Goal: Find specific page/section: Find specific page/section

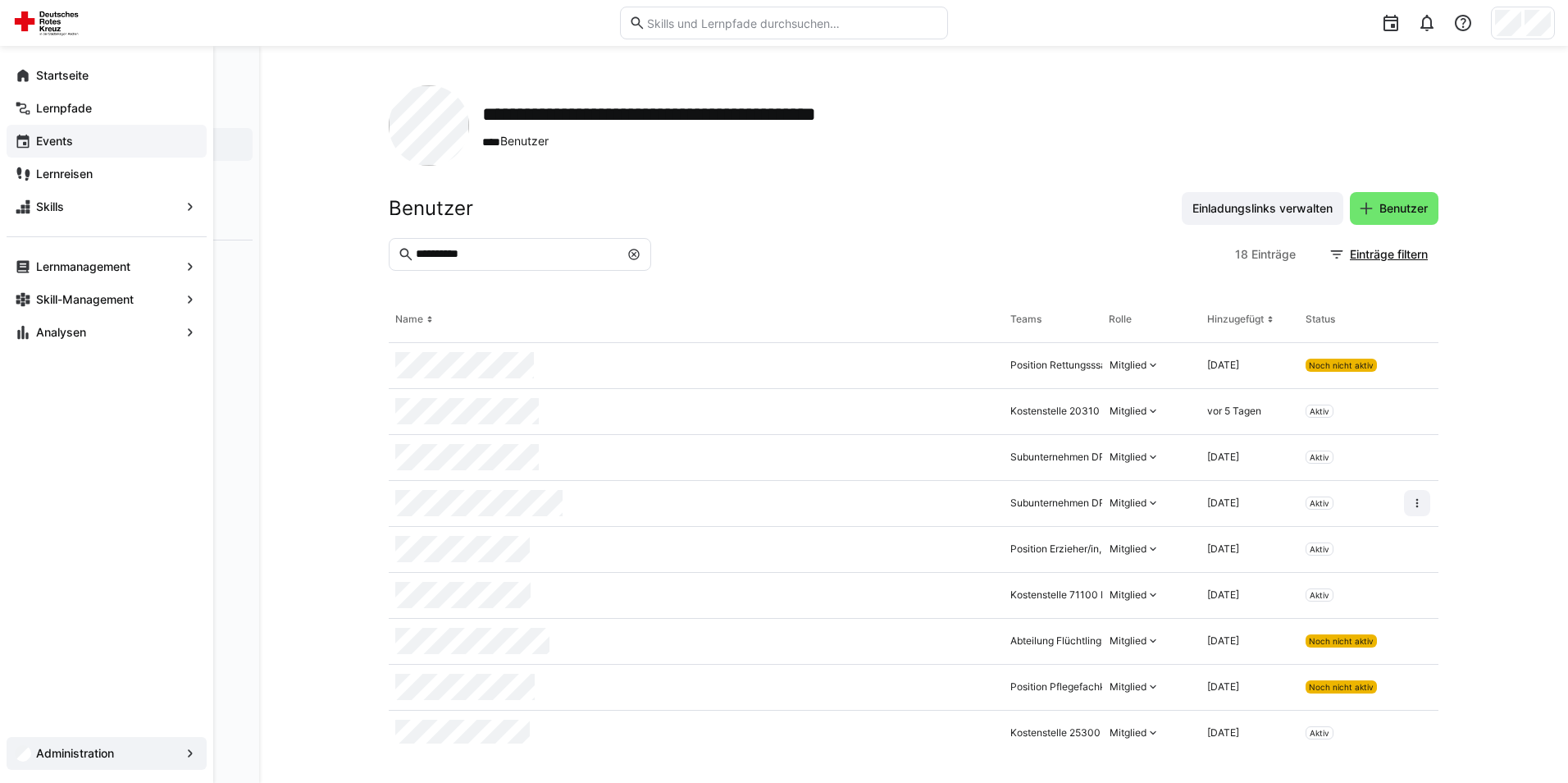
click at [108, 144] on span "Events" at bounding box center [116, 141] width 165 height 16
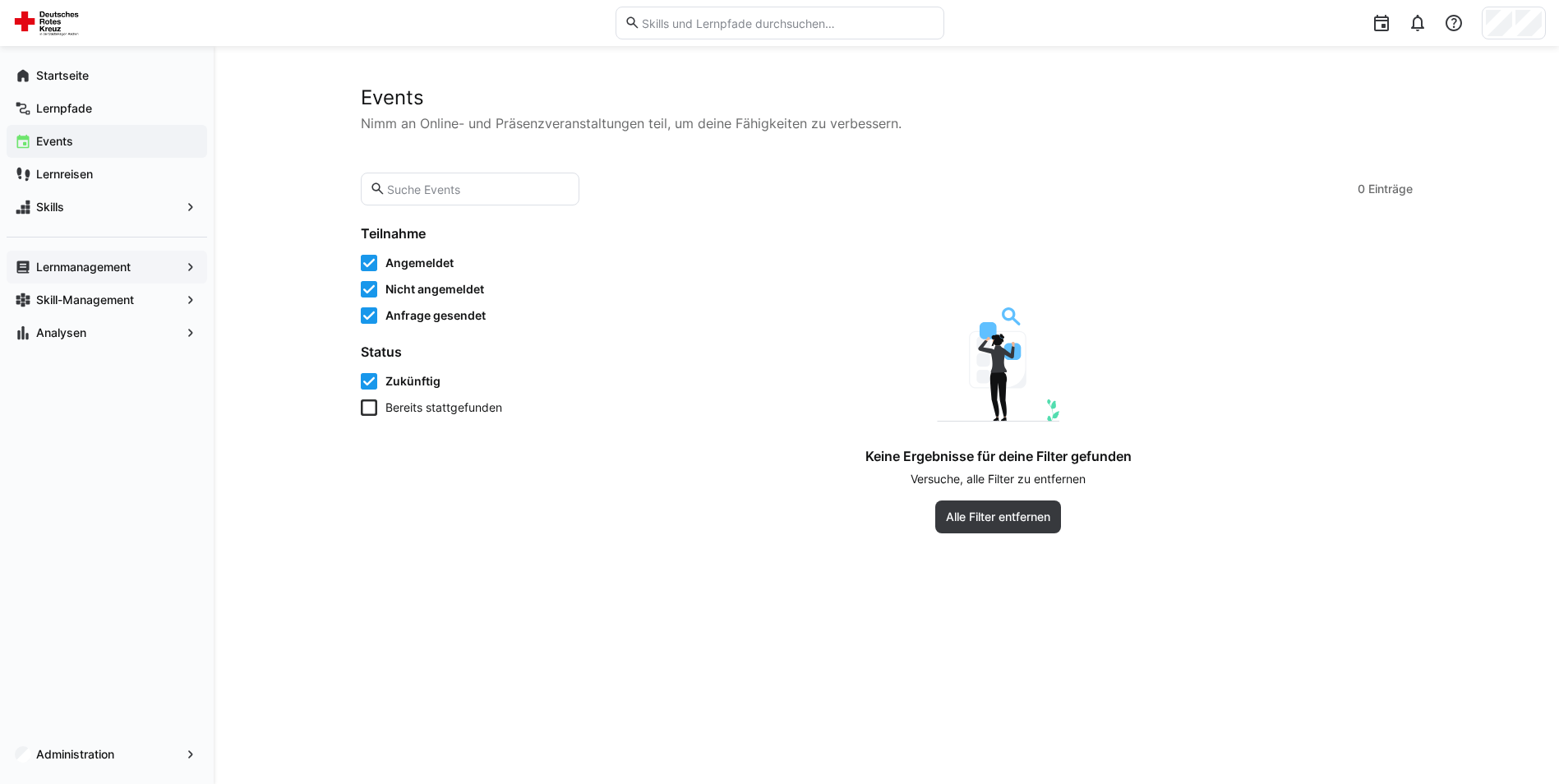
click at [126, 273] on span "Lernmanagement" at bounding box center [106, 266] width 147 height 16
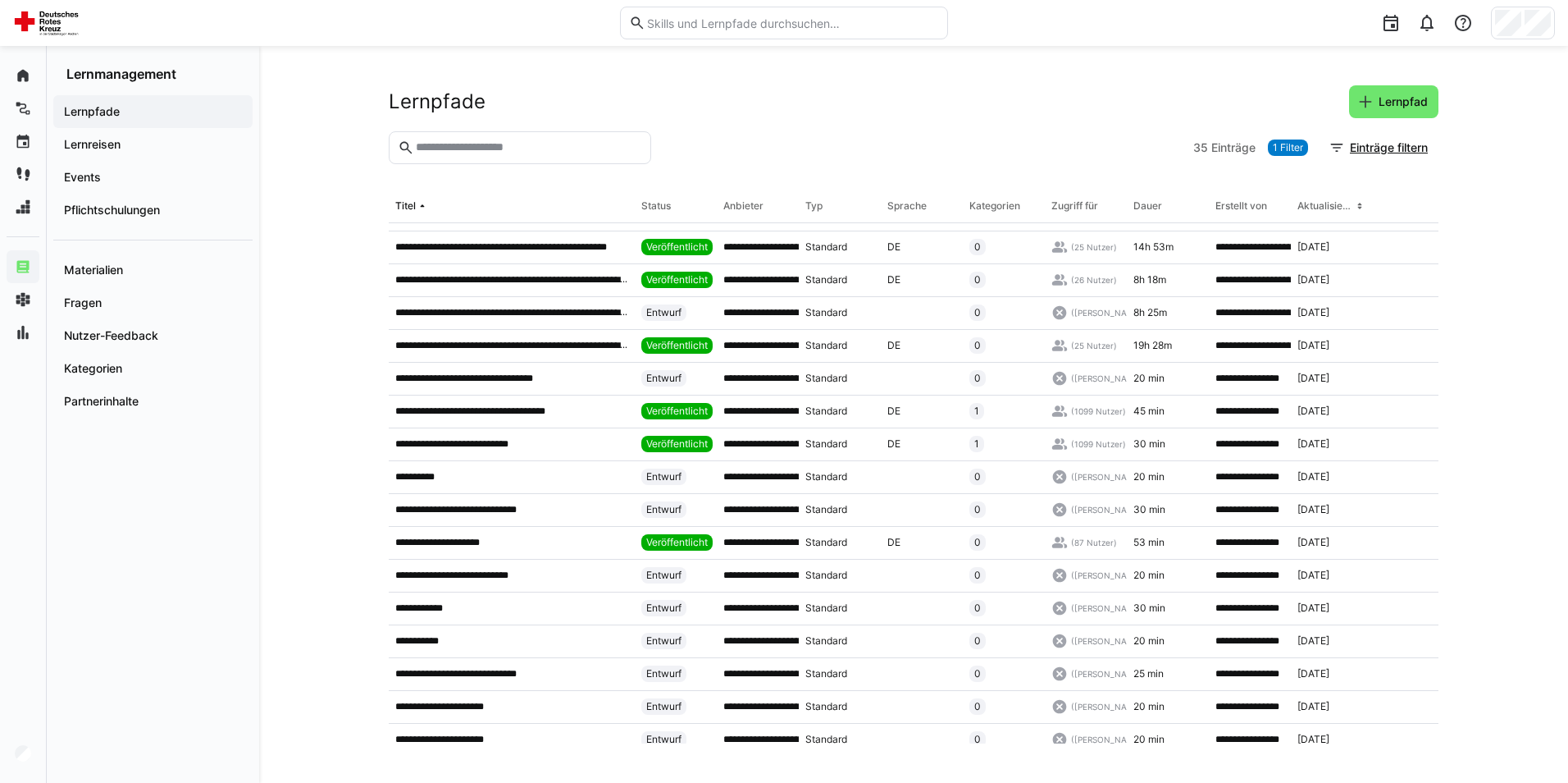
scroll to position [617, 0]
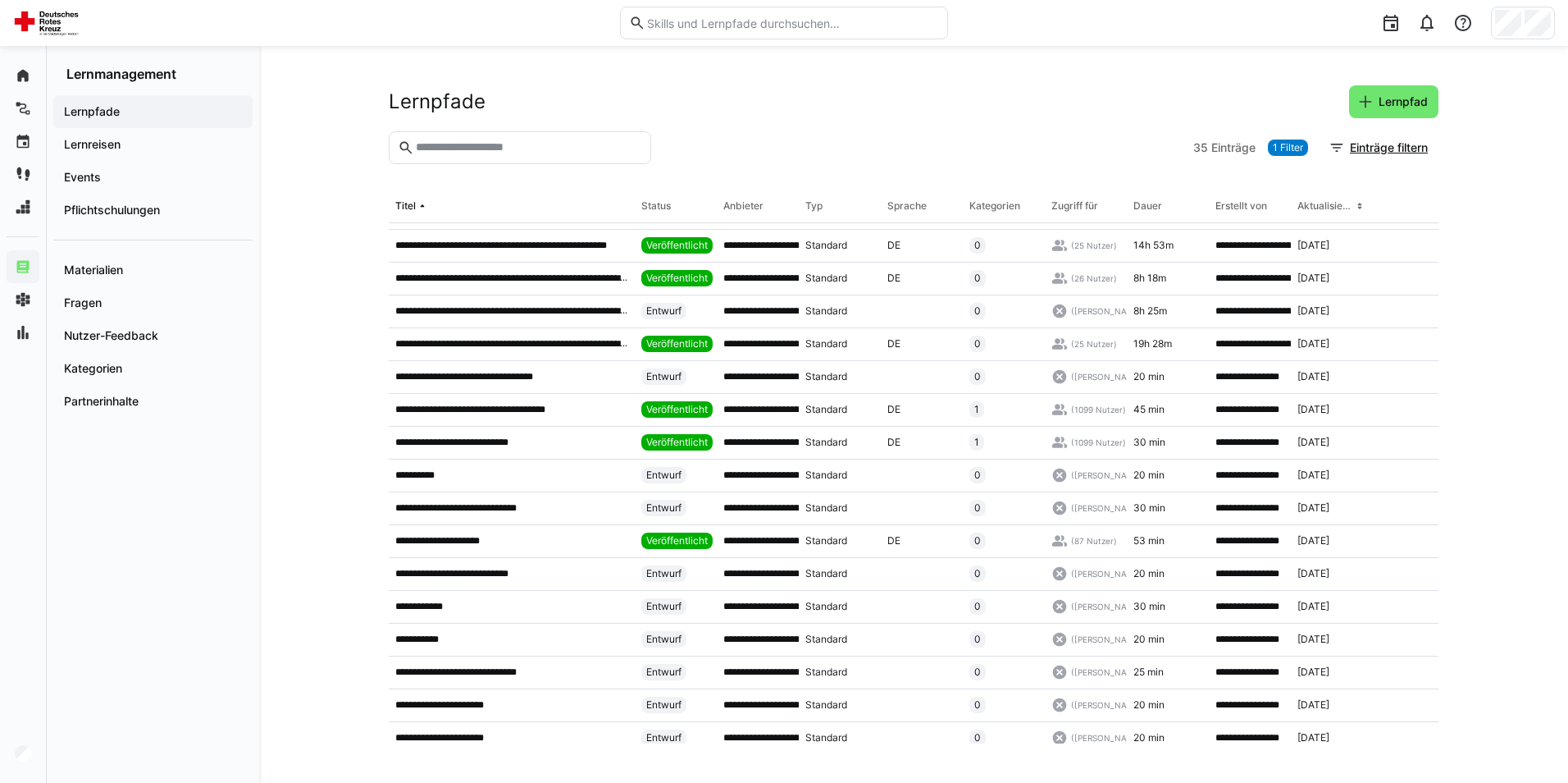
click at [1493, 706] on div "**********" at bounding box center [914, 414] width 1309 height 737
